Goal: Task Accomplishment & Management: Use online tool/utility

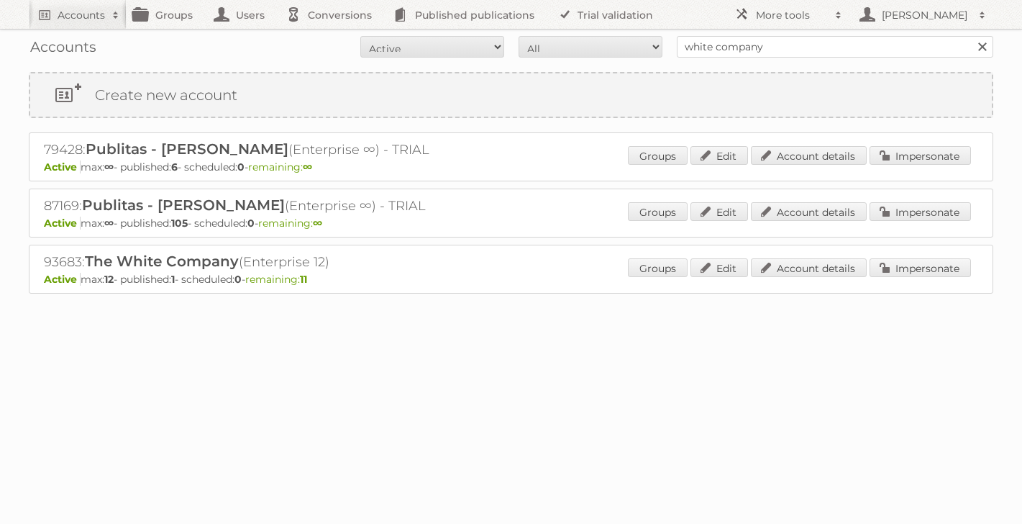
click at [979, 47] on link at bounding box center [983, 47] width 22 height 22
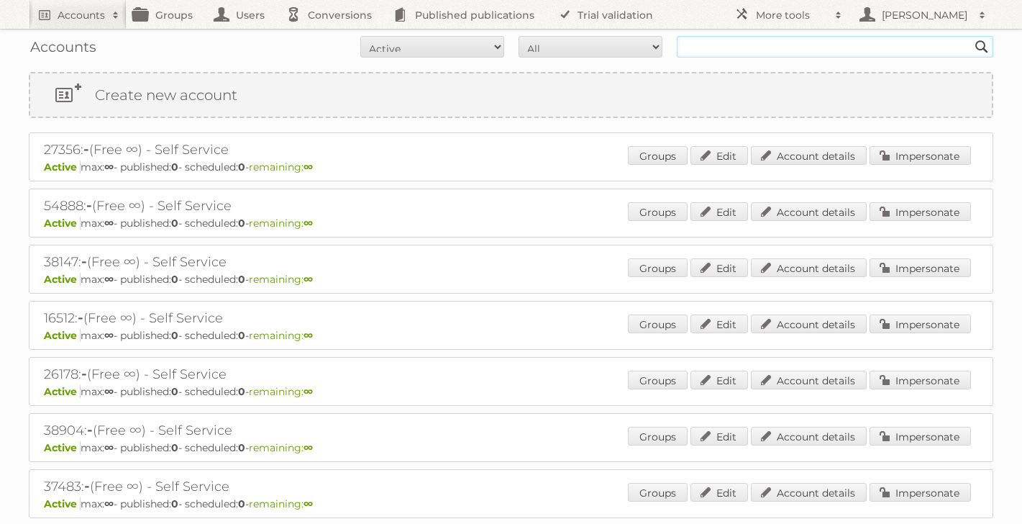
drag, startPoint x: 0, startPoint y: 0, endPoint x: 887, endPoint y: 50, distance: 888.5
click at [887, 50] on input "text" at bounding box center [835, 47] width 317 height 22
type input "tfg"
click at [971, 36] on input "Search" at bounding box center [982, 47] width 22 height 22
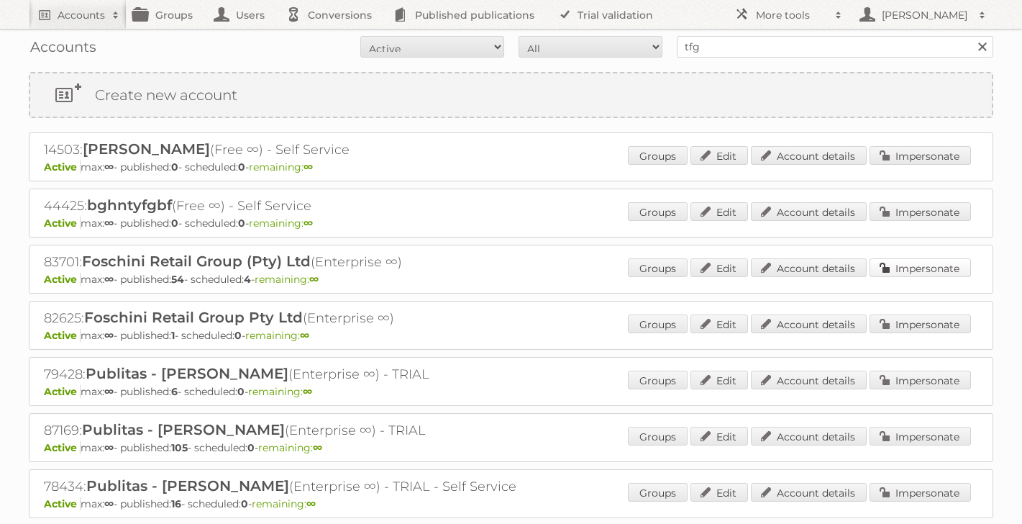
click at [921, 271] on link "Impersonate" at bounding box center [920, 267] width 101 height 19
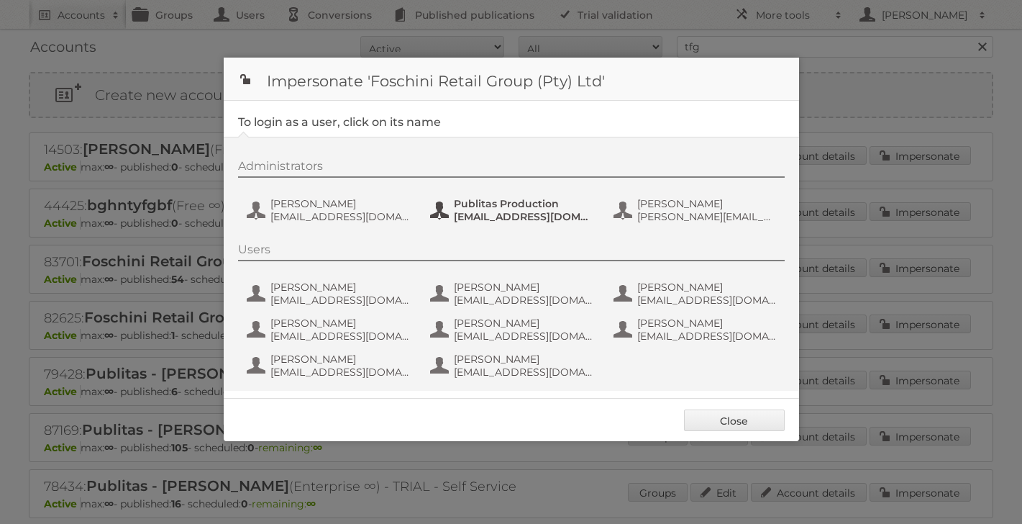
click at [521, 214] on span "fs+tfgmedia@publitas.com" at bounding box center [524, 216] width 140 height 13
